Goal: Task Accomplishment & Management: Use online tool/utility

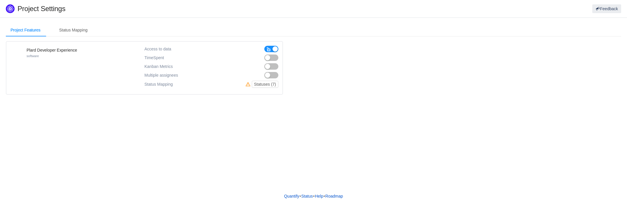
click at [269, 57] on button "button" at bounding box center [271, 58] width 14 height 6
click at [272, 75] on button "button" at bounding box center [271, 75] width 14 height 6
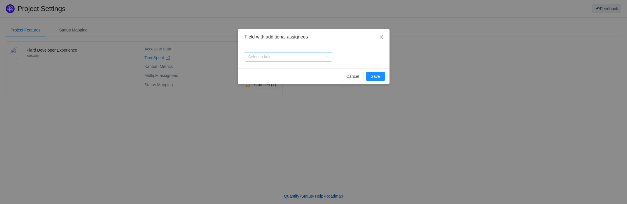
click at [271, 57] on div "Select a field" at bounding box center [285, 57] width 74 height 6
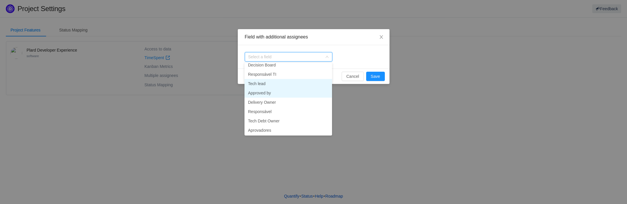
scroll to position [56, 0]
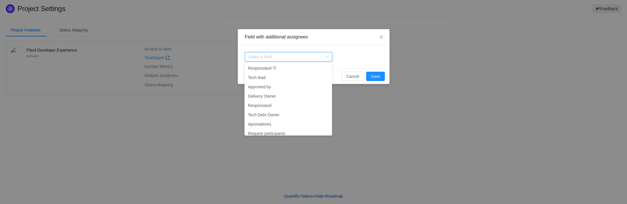
click at [363, 57] on div "Select a field" at bounding box center [314, 56] width 152 height 23
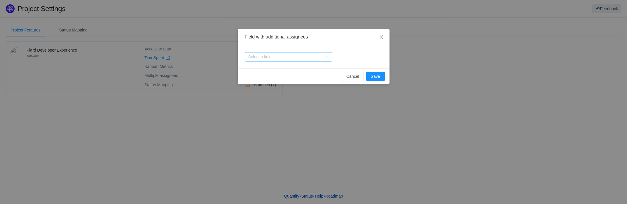
click at [326, 56] on icon "icon: down" at bounding box center [327, 57] width 4 height 4
type input "d"
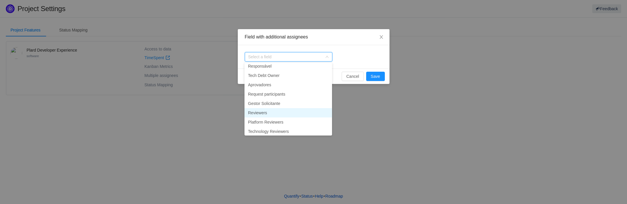
scroll to position [97, 0]
click at [347, 57] on div "Select a field" at bounding box center [314, 56] width 152 height 23
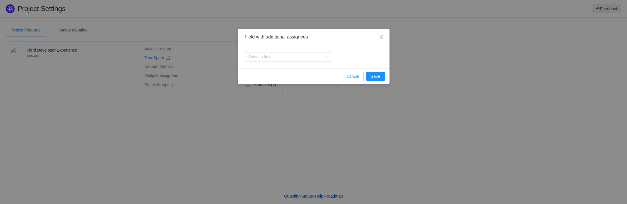
click at [354, 76] on button "Cancel" at bounding box center [353, 76] width 22 height 9
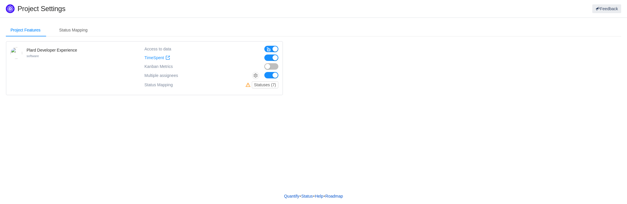
click at [120, 127] on div "Project Features Status Mapping Plard Developer Experience software Access to d…" at bounding box center [313, 103] width 627 height 171
click at [264, 85] on button "Statuses (7)" at bounding box center [265, 84] width 27 height 7
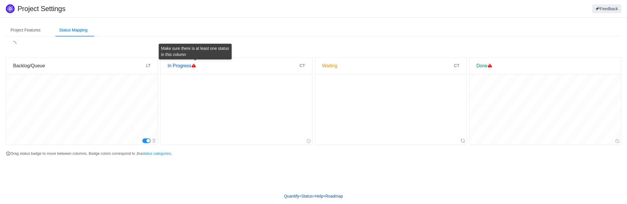
click at [195, 66] on span at bounding box center [193, 65] width 5 height 5
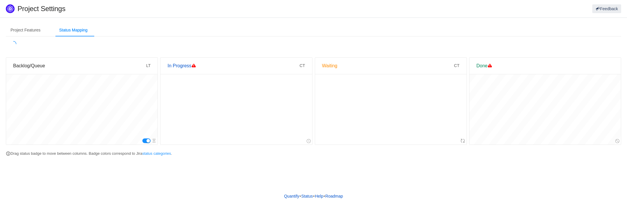
click at [235, 190] on div "Quantify • Status • Help • Roadmap" at bounding box center [313, 196] width 627 height 16
